Goal: Task Accomplishment & Management: Complete application form

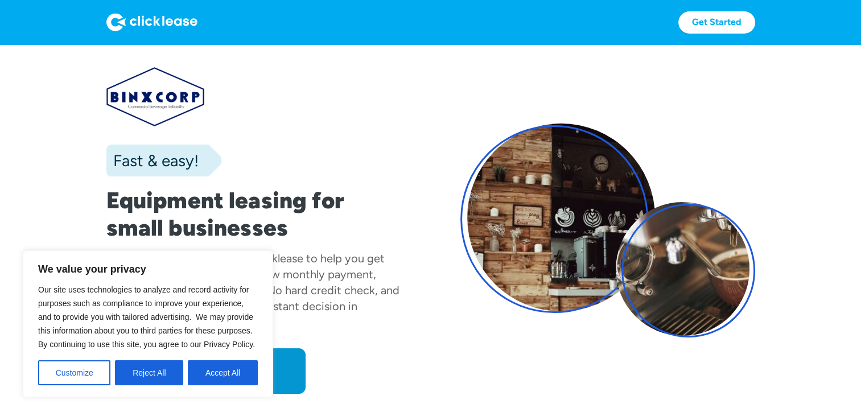
click at [380, 355] on div "Apply now Apply now" at bounding box center [253, 371] width 295 height 46
click at [127, 375] on button "Reject All" at bounding box center [149, 372] width 68 height 25
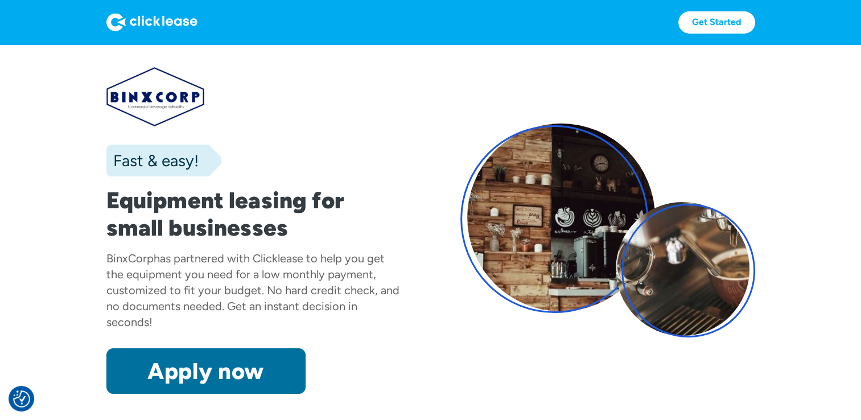
click at [226, 365] on link "Apply now" at bounding box center [205, 371] width 199 height 46
click at [178, 377] on link "Apply now" at bounding box center [205, 371] width 199 height 46
